Goal: Task Accomplishment & Management: Manage account settings

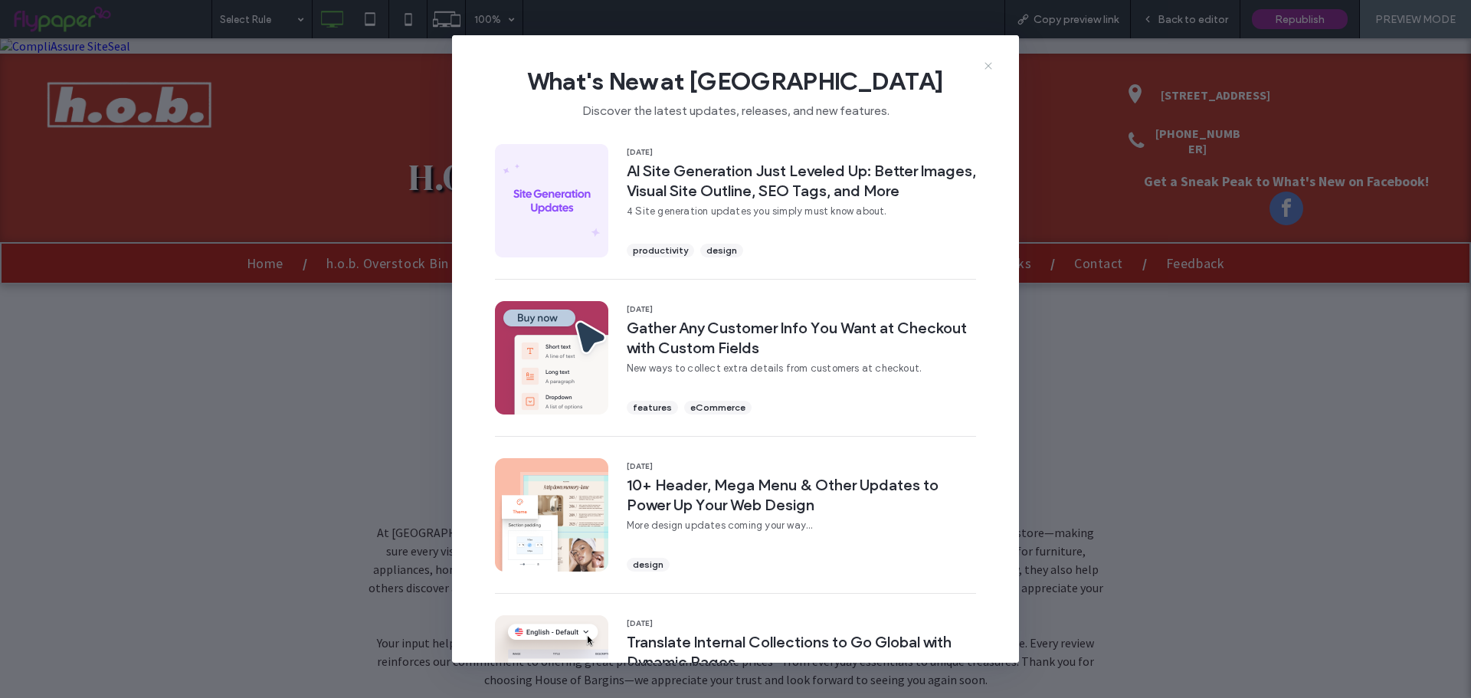
click at [988, 61] on icon at bounding box center [988, 66] width 12 height 12
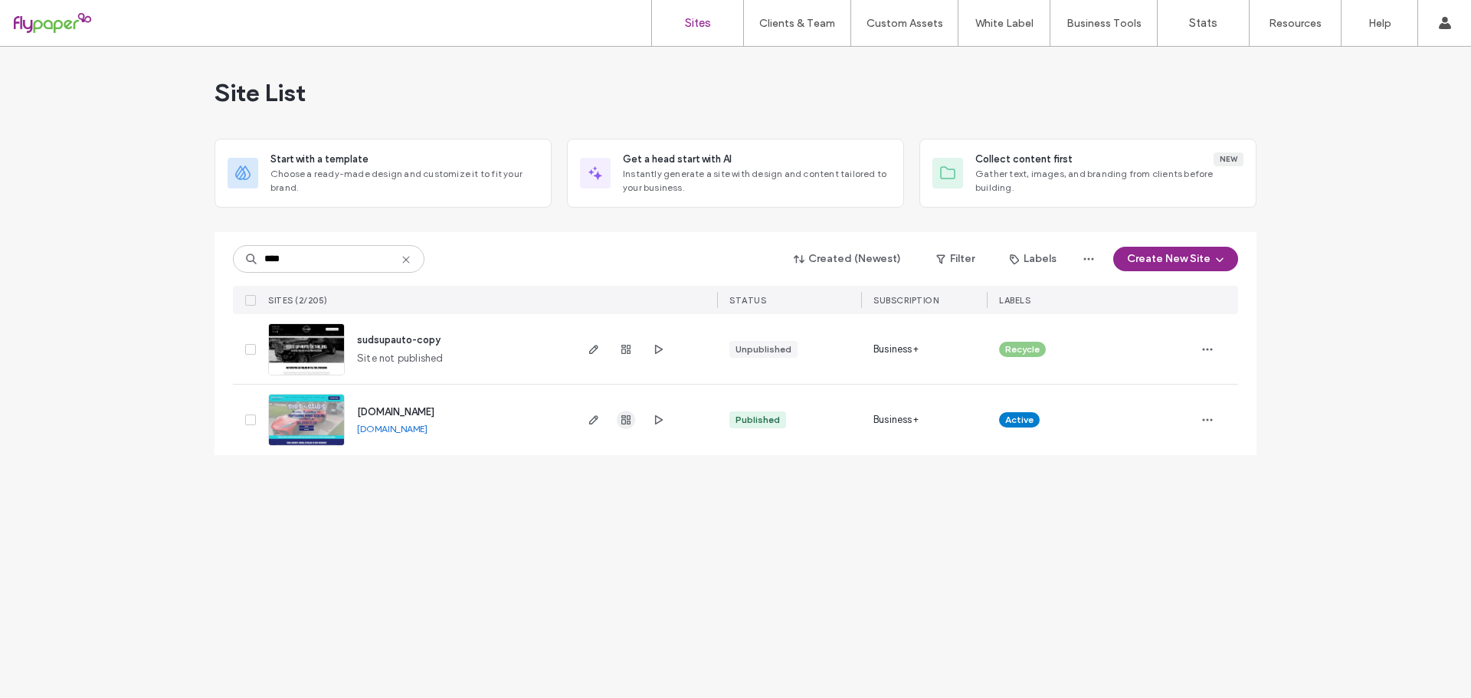
type input "****"
click at [622, 421] on icon "button" at bounding box center [626, 420] width 12 height 12
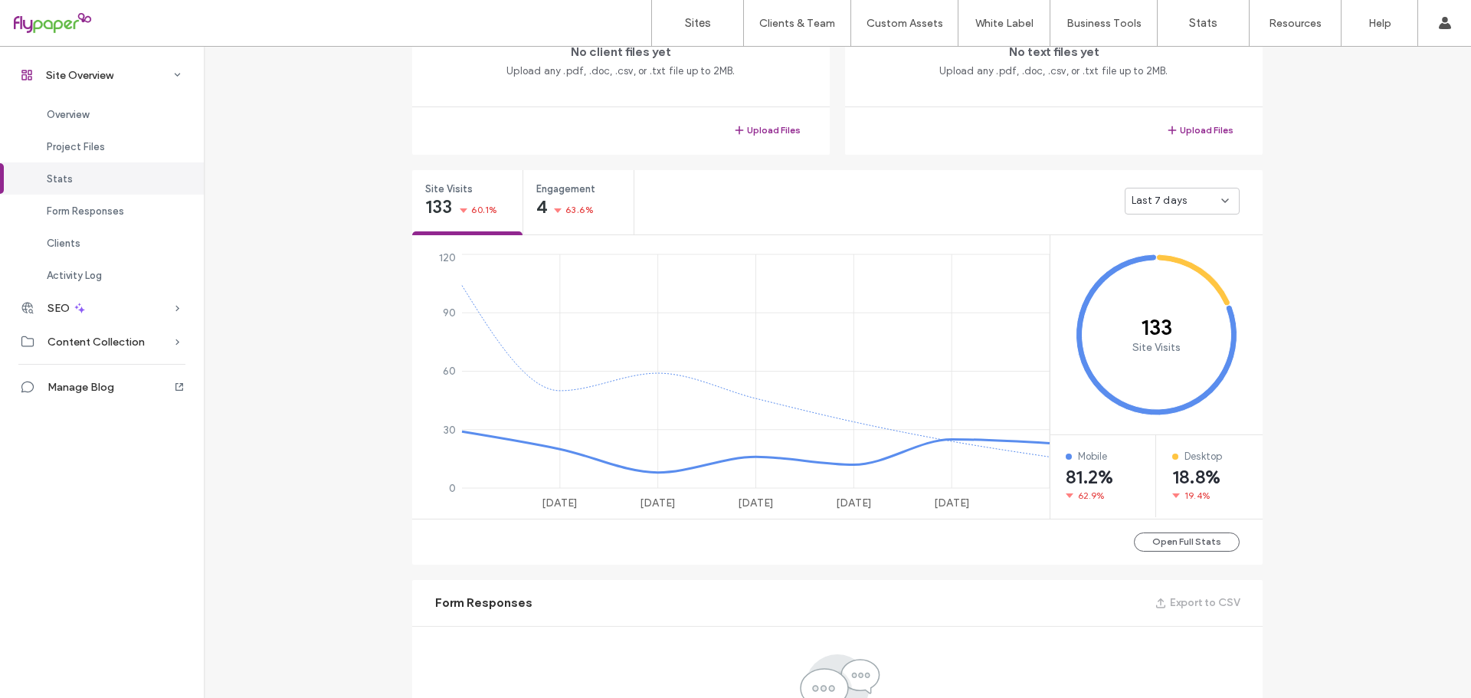
scroll to position [153, 0]
